Goal: Transaction & Acquisition: Purchase product/service

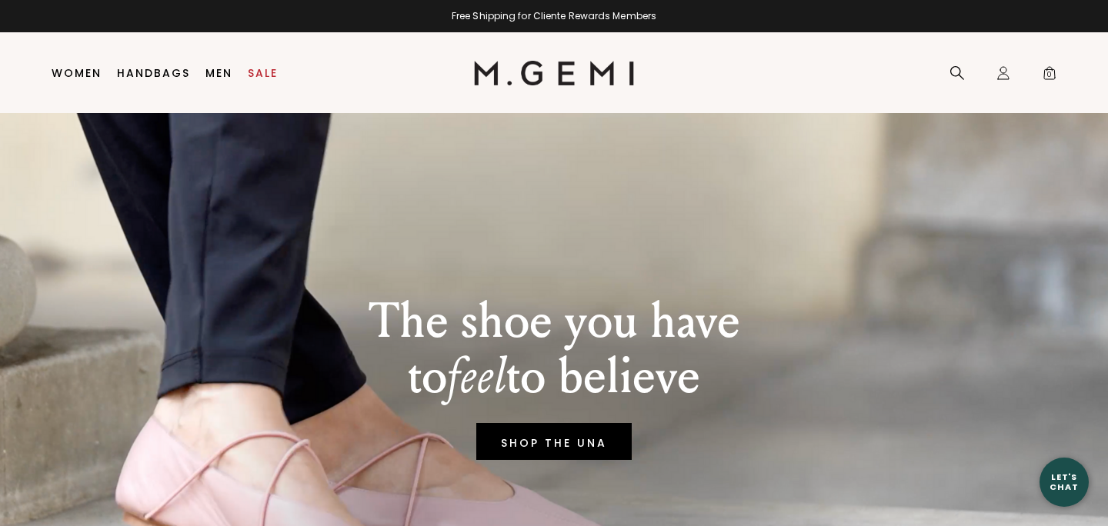
drag, startPoint x: 1076, startPoint y: 33, endPoint x: 1032, endPoint y: 124, distance: 100.8
click at [0, 525] on div at bounding box center [0, 526] width 0 height 0
click at [261, 75] on link "Sale" at bounding box center [263, 73] width 30 height 12
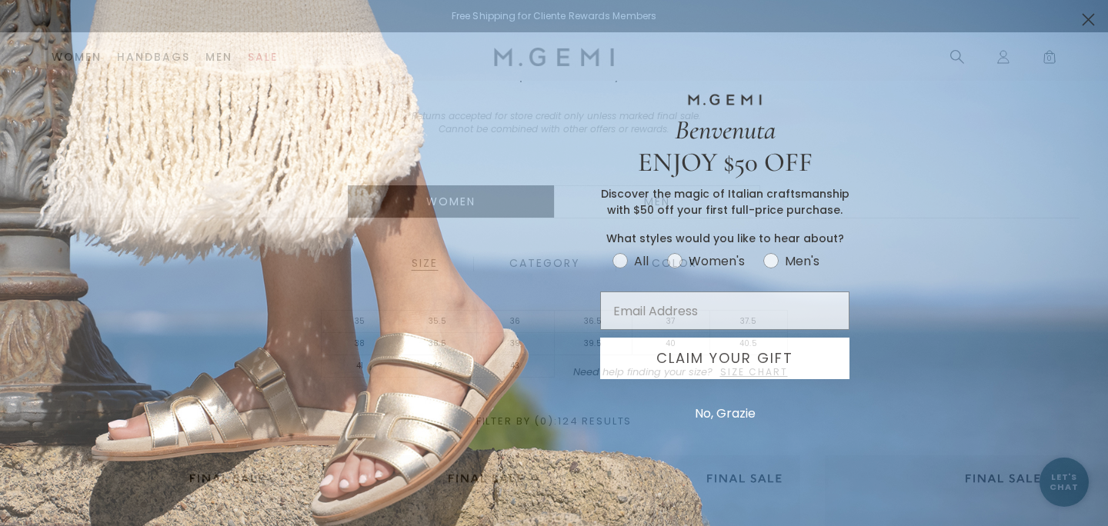
type input "[EMAIL_ADDRESS][DOMAIN_NAME]"
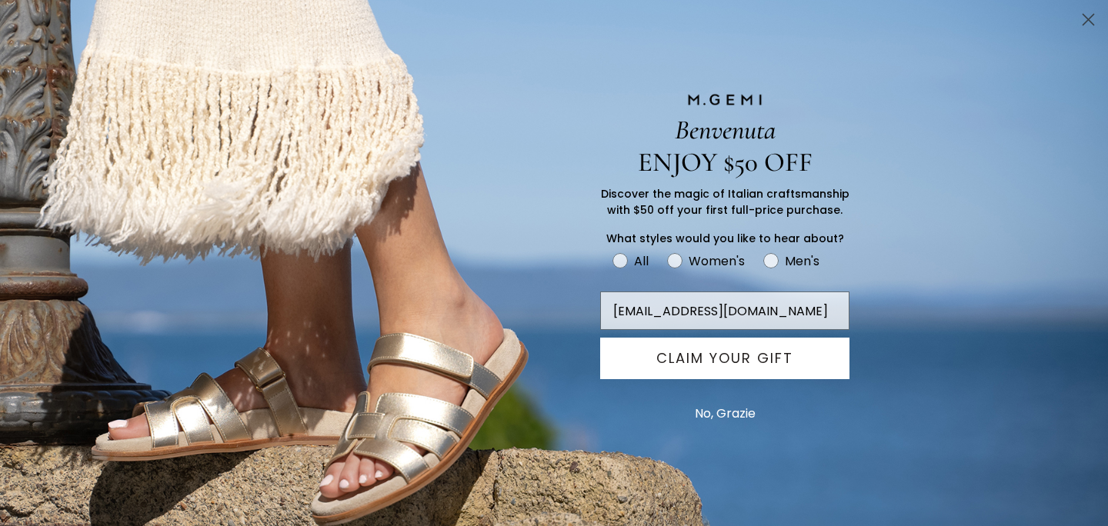
click at [731, 413] on button "No, Grazie" at bounding box center [725, 414] width 76 height 38
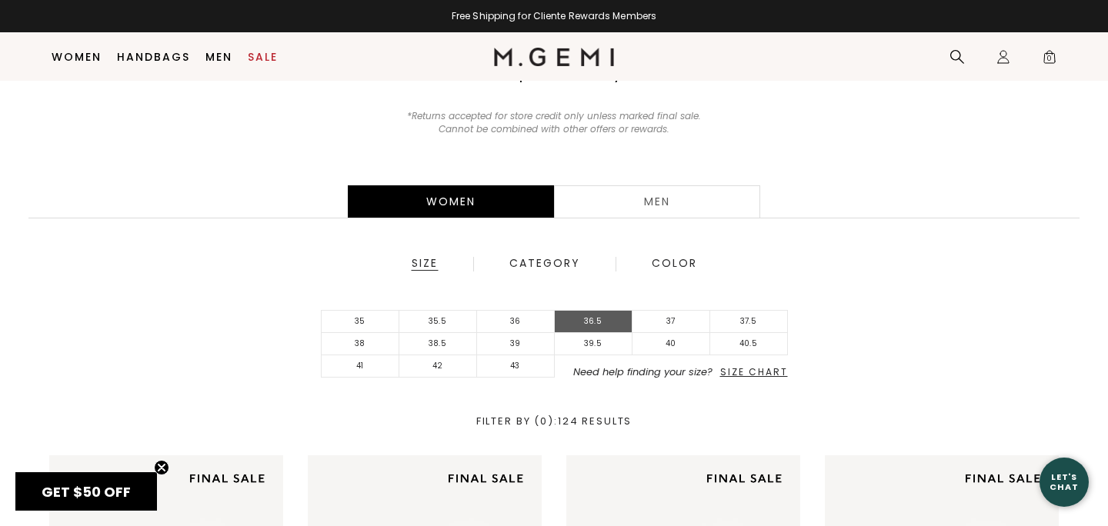
click at [589, 325] on li "36.5" at bounding box center [594, 322] width 78 height 22
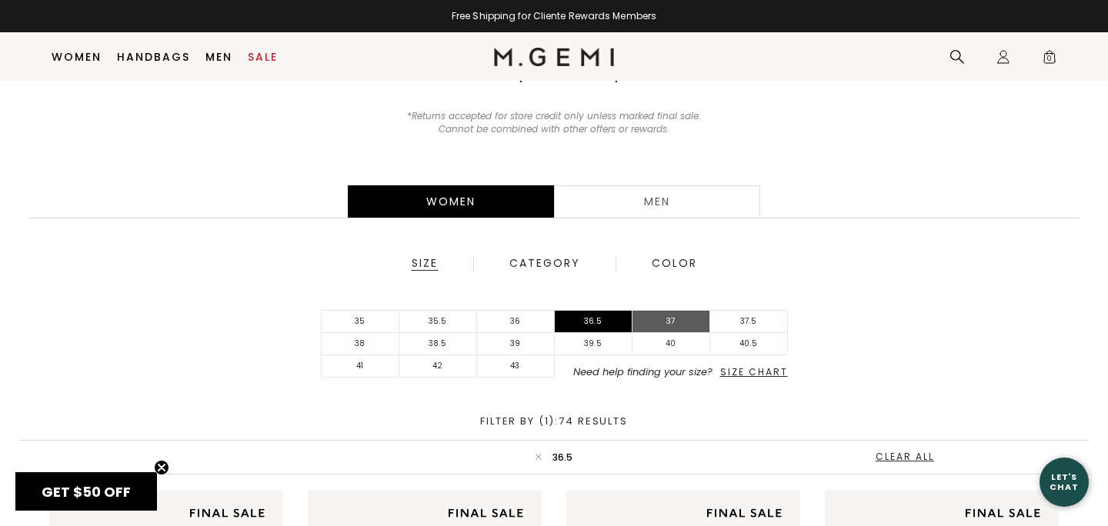
click at [681, 319] on li "37" at bounding box center [671, 322] width 78 height 22
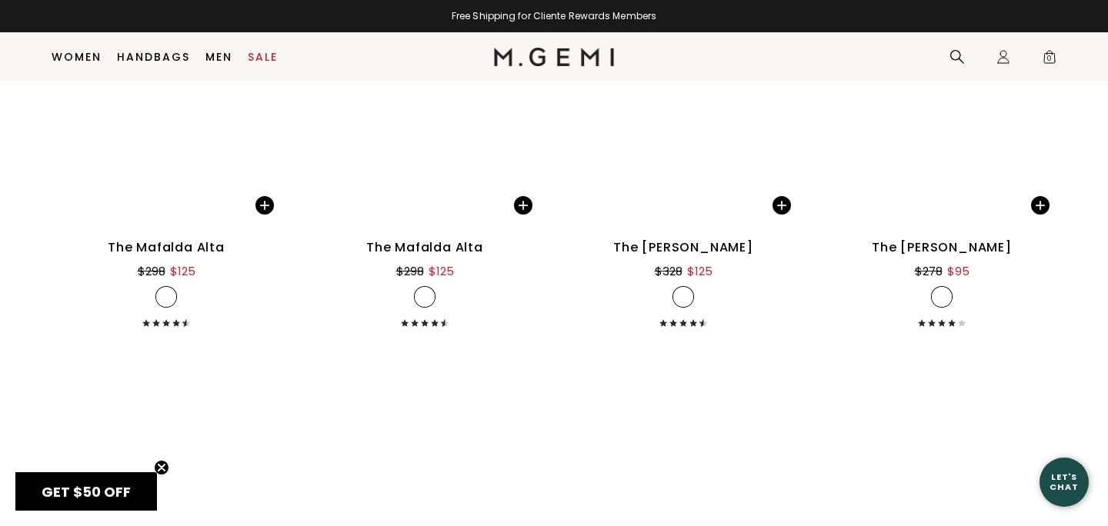
scroll to position [6718, 0]
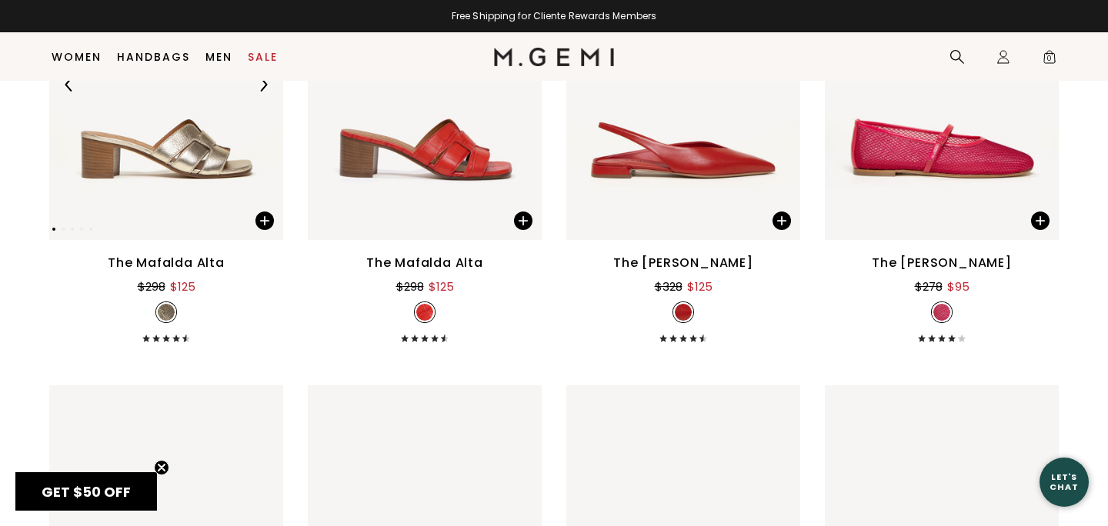
click at [266, 87] on img at bounding box center [263, 85] width 14 height 14
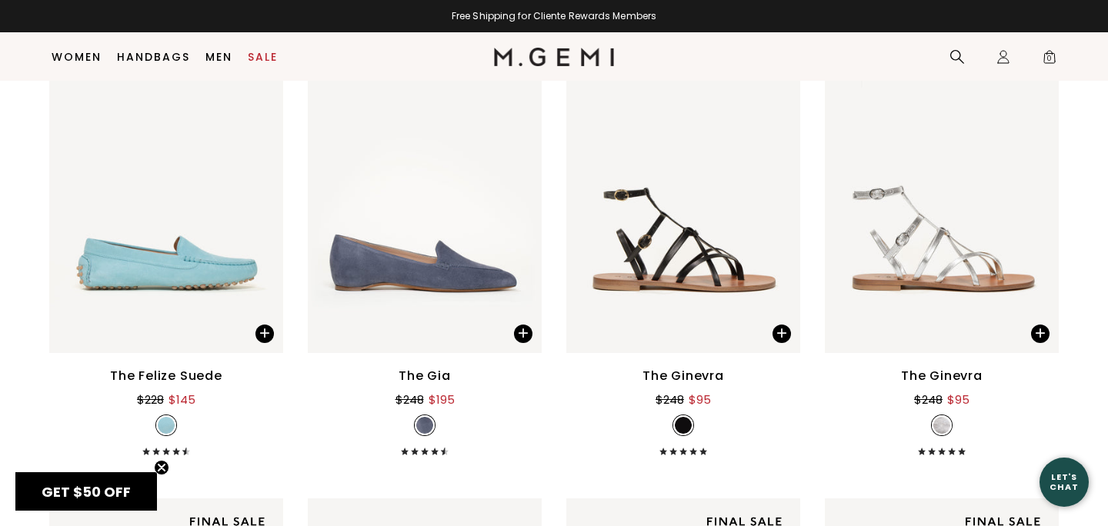
scroll to position [8513, 0]
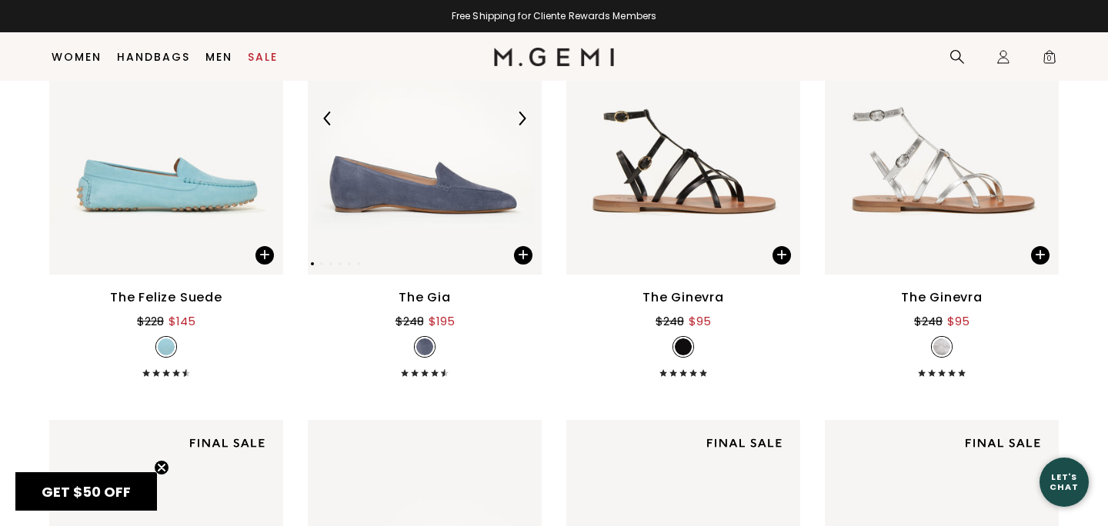
click at [525, 109] on div at bounding box center [521, 118] width 25 height 25
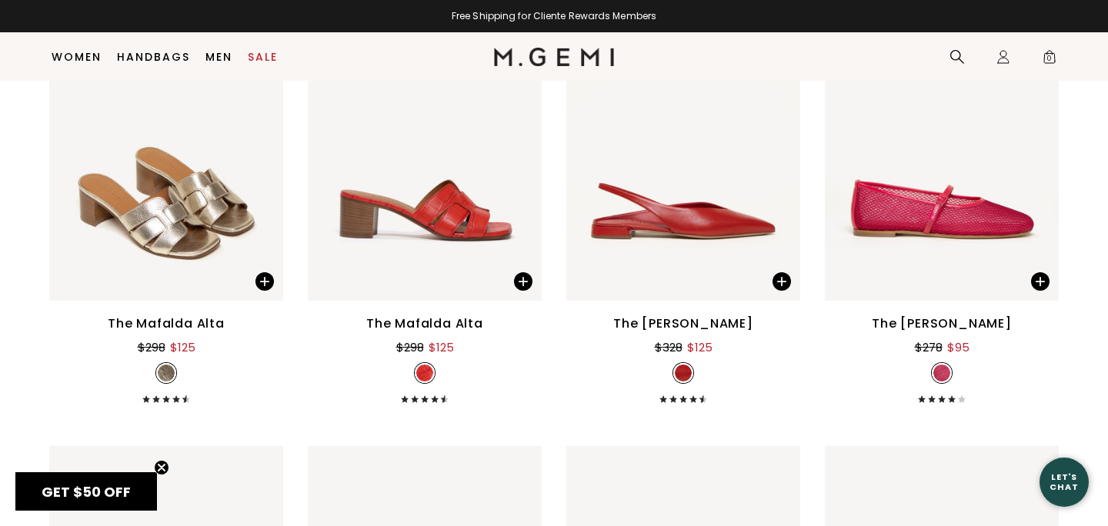
scroll to position [6625, 0]
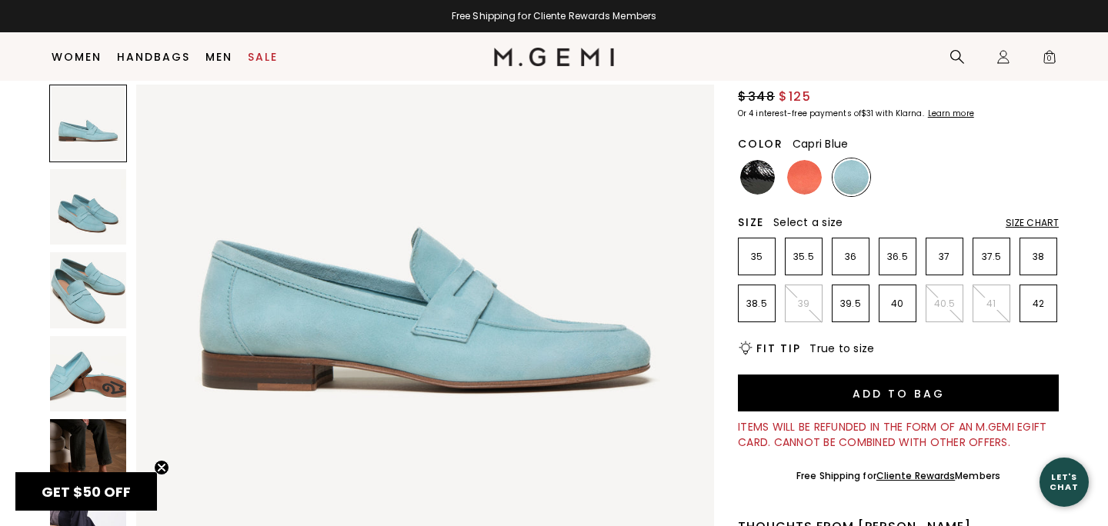
scroll to position [124, 0]
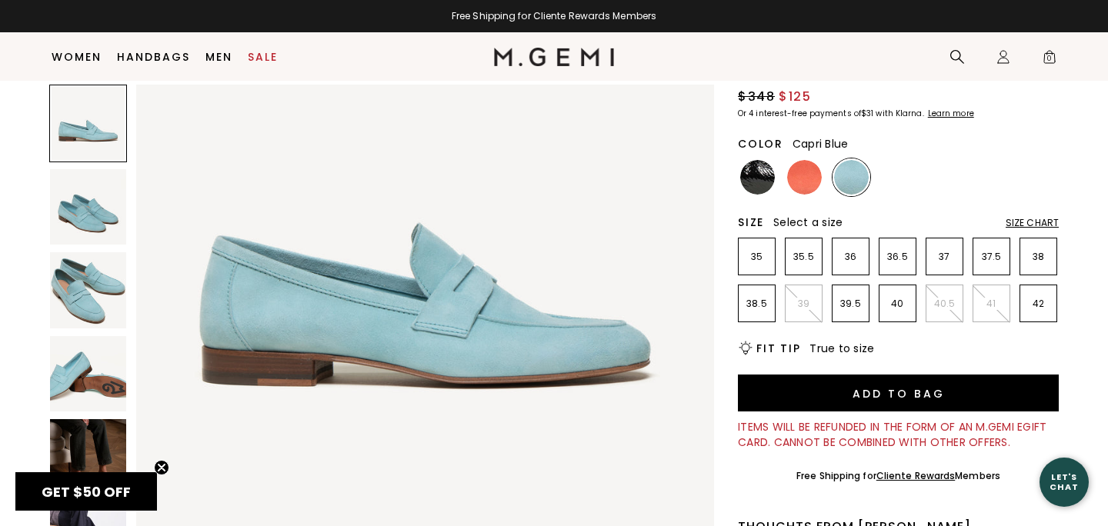
click at [157, 465] on circle "Close teaser" at bounding box center [162, 468] width 15 height 15
click at [116, 478] on img at bounding box center [88, 457] width 76 height 76
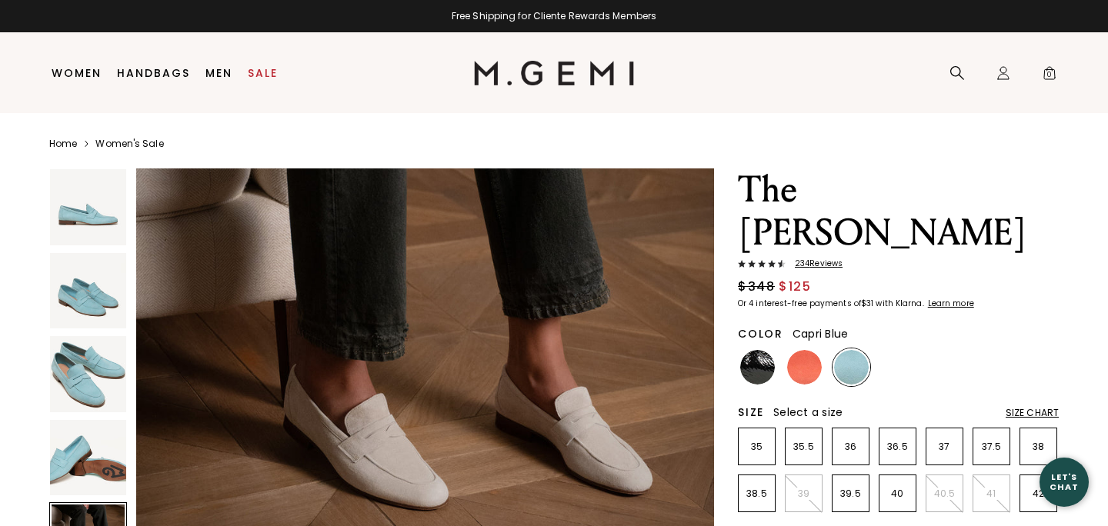
scroll to position [2118, 0]
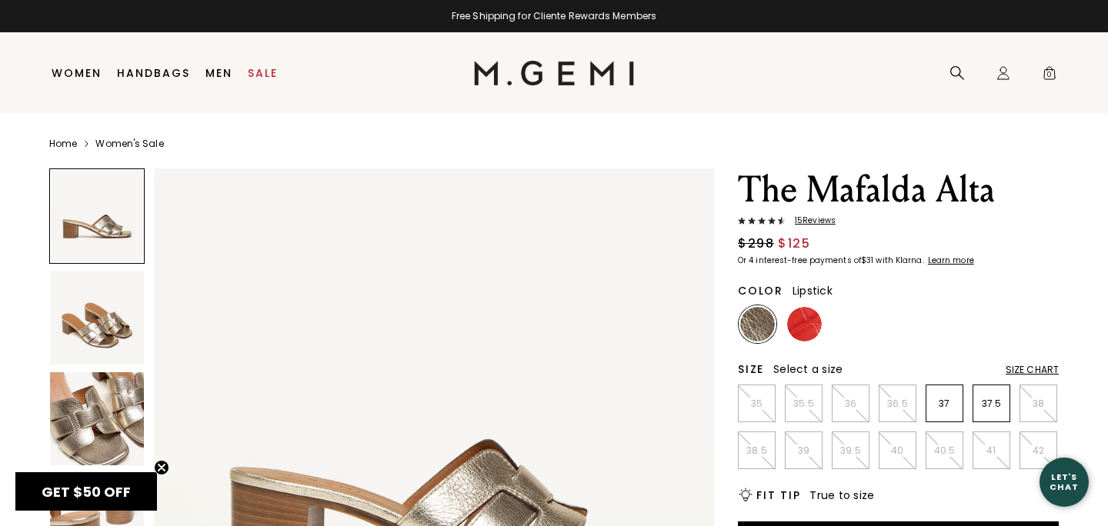
click at [806, 327] on img at bounding box center [804, 324] width 35 height 35
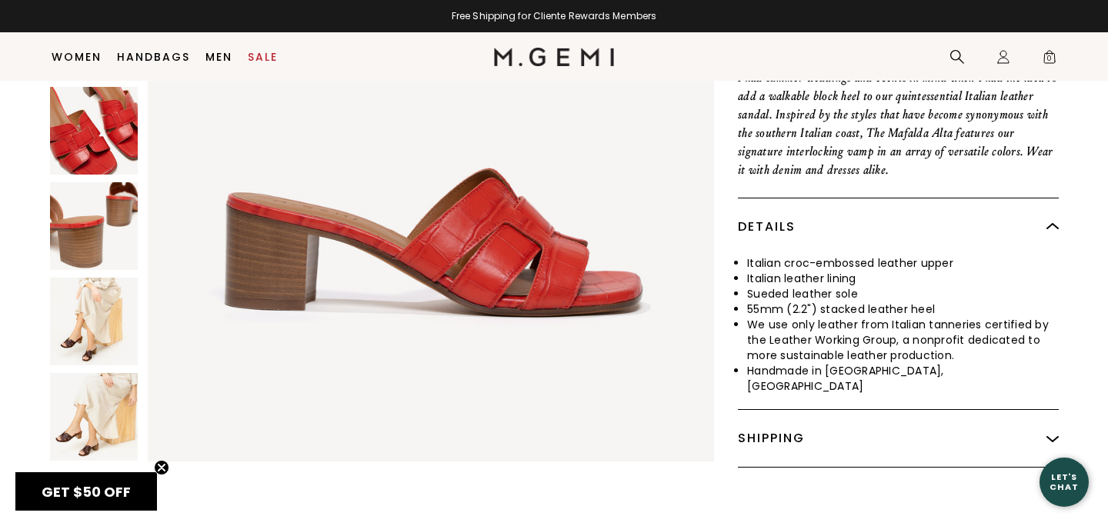
scroll to position [601, 0]
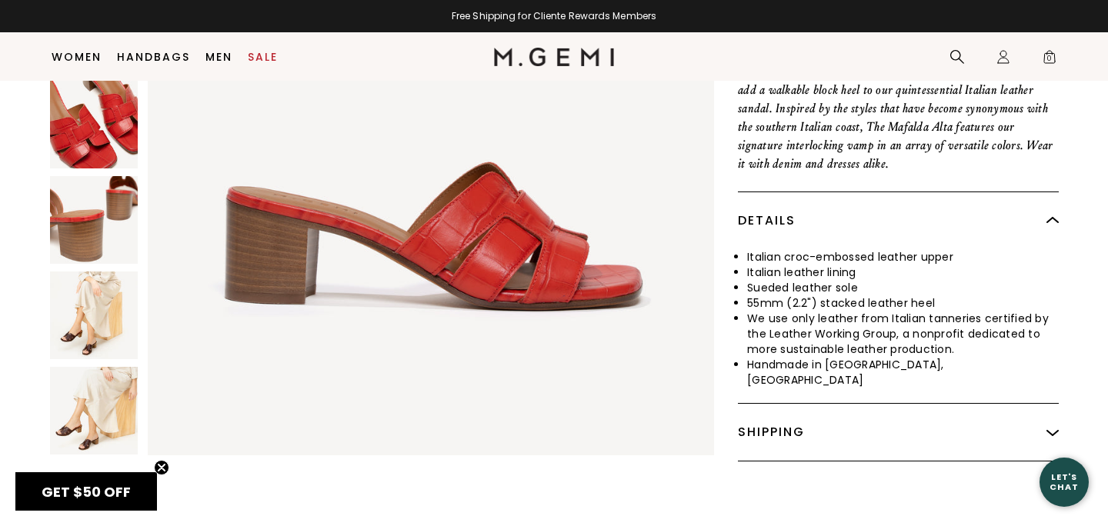
click at [84, 314] on img at bounding box center [94, 316] width 88 height 88
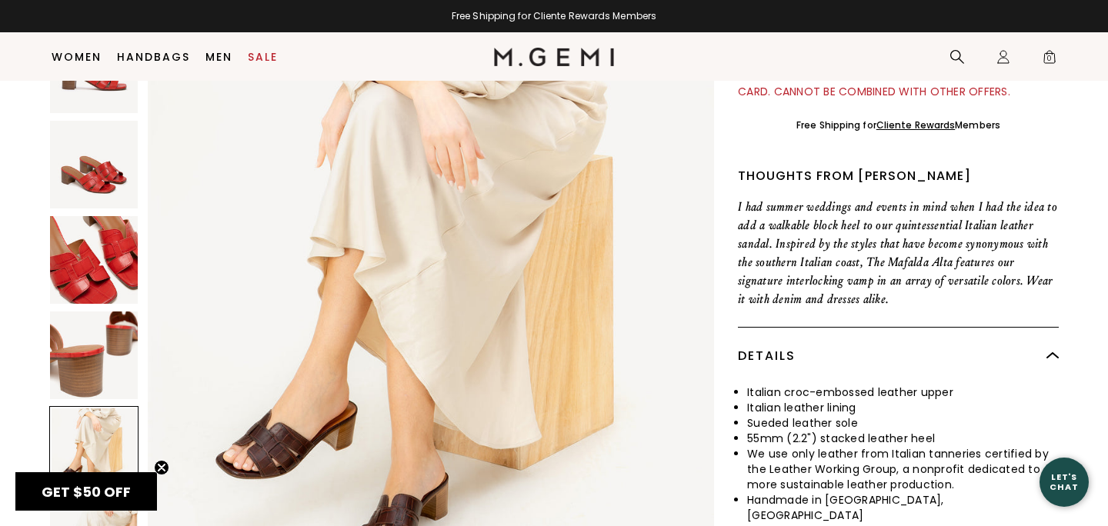
scroll to position [419, 0]
